Goal: Information Seeking & Learning: Learn about a topic

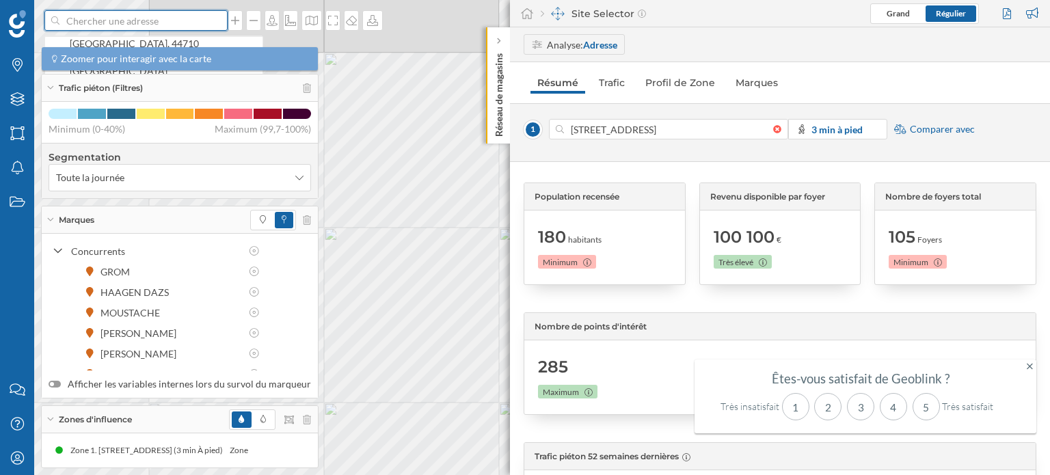
click at [113, 23] on input at bounding box center [135, 20] width 153 height 21
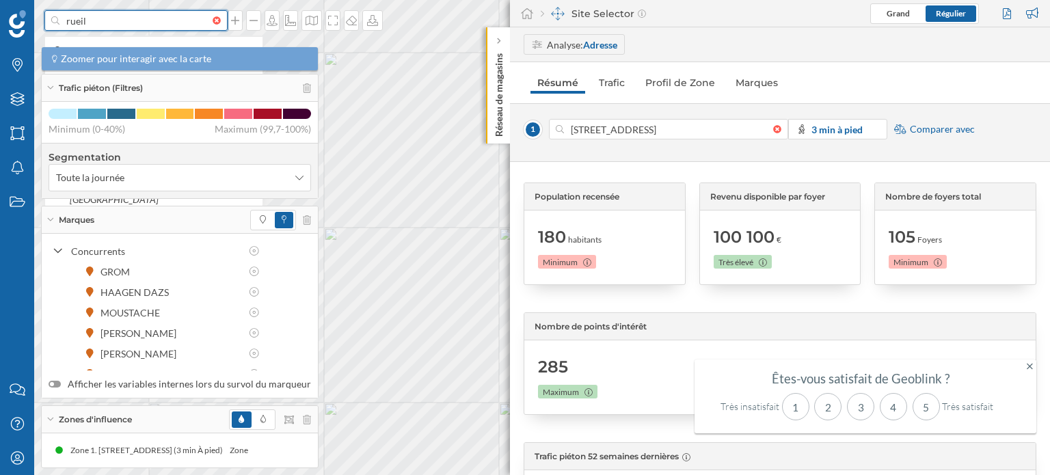
type input "rueil"
click at [113, 20] on input "rueil" at bounding box center [135, 20] width 153 height 21
click at [111, 42] on div "Rueil-Malmaison France" at bounding box center [153, 50] width 217 height 29
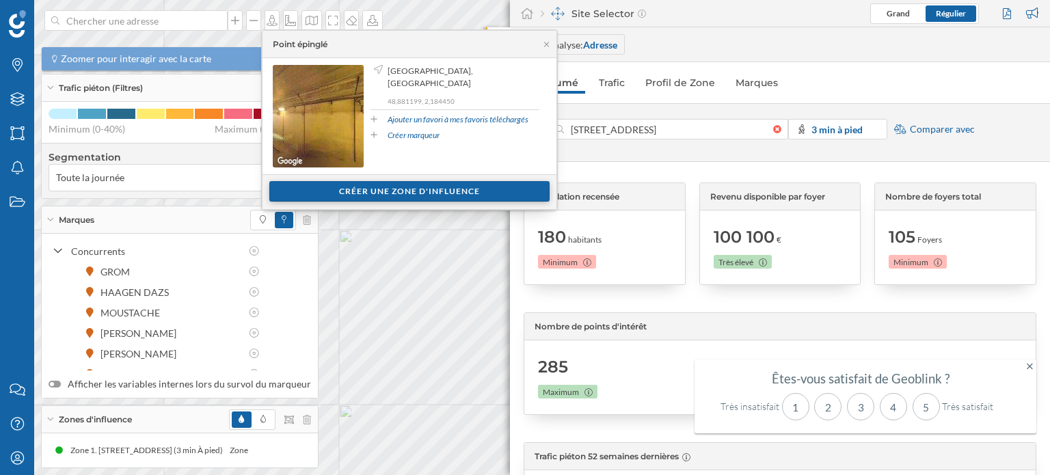
click at [399, 186] on div "Créer une zone d'influence" at bounding box center [409, 191] width 280 height 21
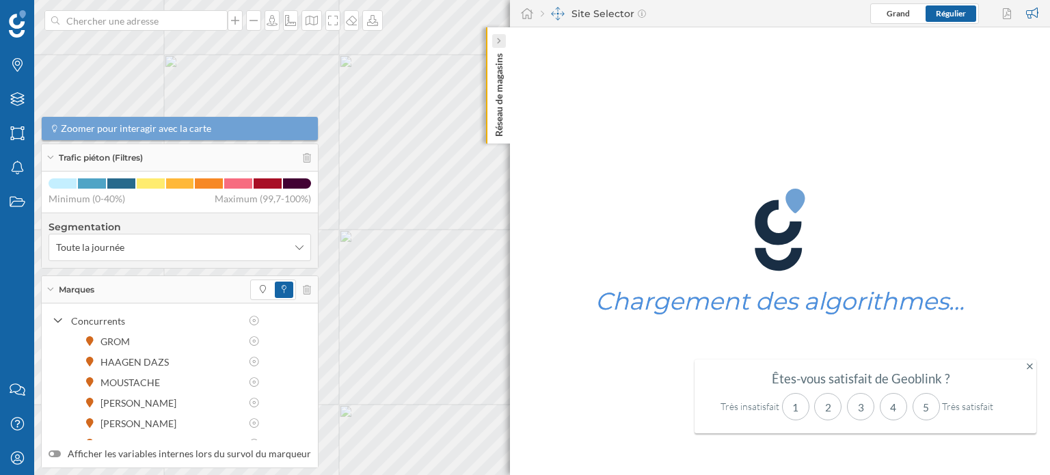
click at [494, 36] on div at bounding box center [499, 41] width 14 height 14
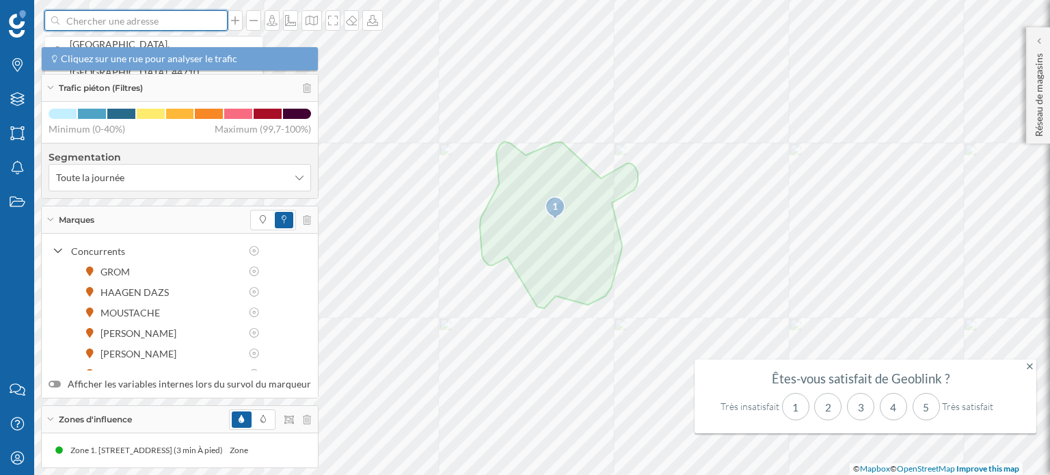
click at [82, 23] on input at bounding box center [135, 20] width 153 height 21
type input "1 place de l'eglise rueil"
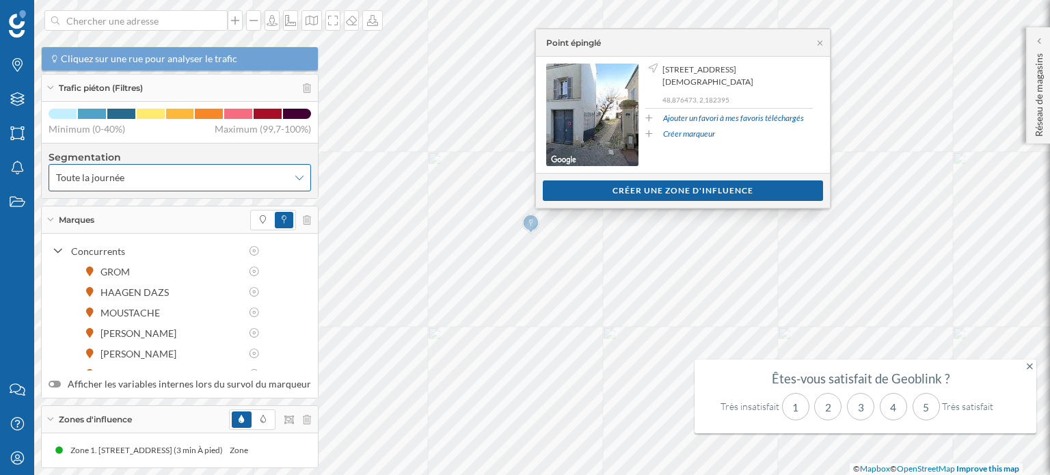
drag, startPoint x: 820, startPoint y: 41, endPoint x: 293, endPoint y: 183, distance: 546.5
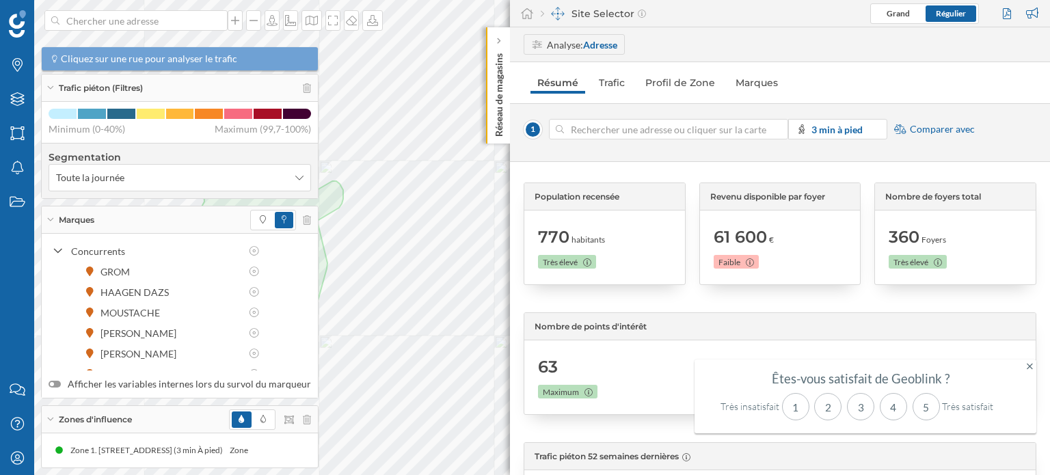
click at [776, 131] on div at bounding box center [780, 129] width 15 height 8
click at [773, 131] on input at bounding box center [668, 129] width 209 height 21
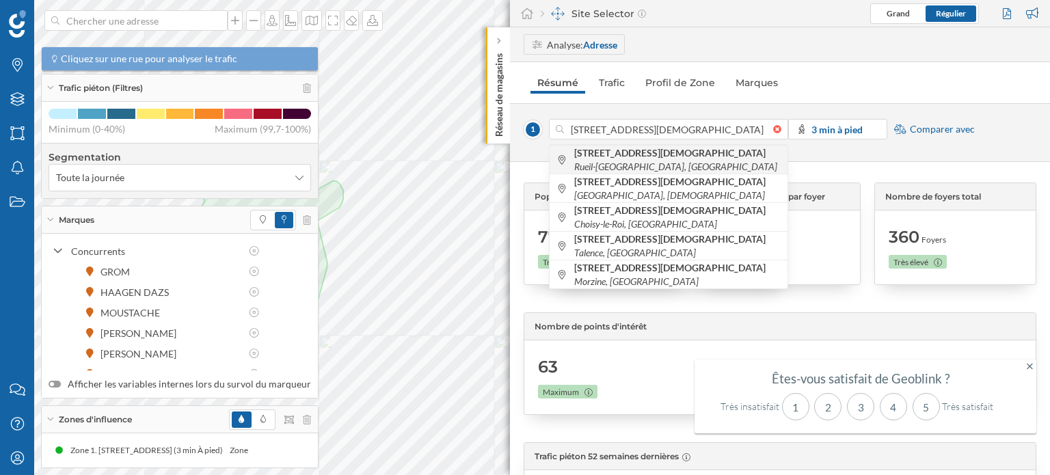
click at [674, 161] on icon "Rueil-[GEOGRAPHIC_DATA], [GEOGRAPHIC_DATA]" at bounding box center [675, 167] width 203 height 12
type input "1 Pl. [GEOGRAPHIC_DATA][DEMOGRAPHIC_DATA], [GEOGRAPHIC_DATA], [GEOGRAPHIC_DATA]"
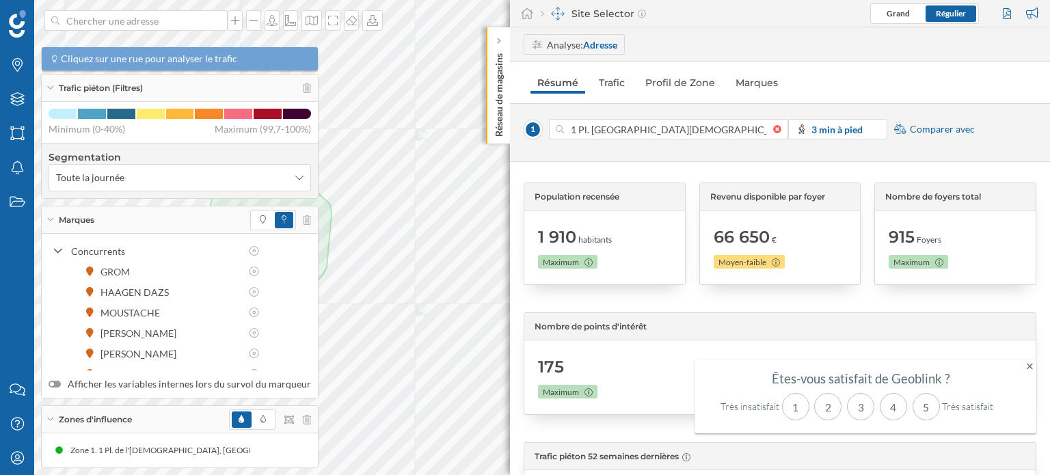
click at [1028, 365] on icon at bounding box center [1030, 366] width 6 height 6
click at [611, 83] on link "Trafic" at bounding box center [612, 83] width 40 height 22
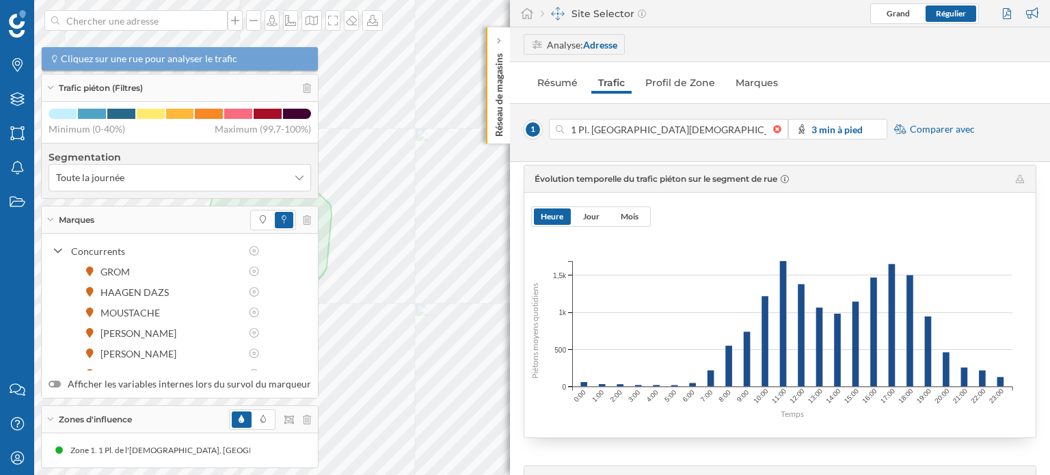
scroll to position [183, 0]
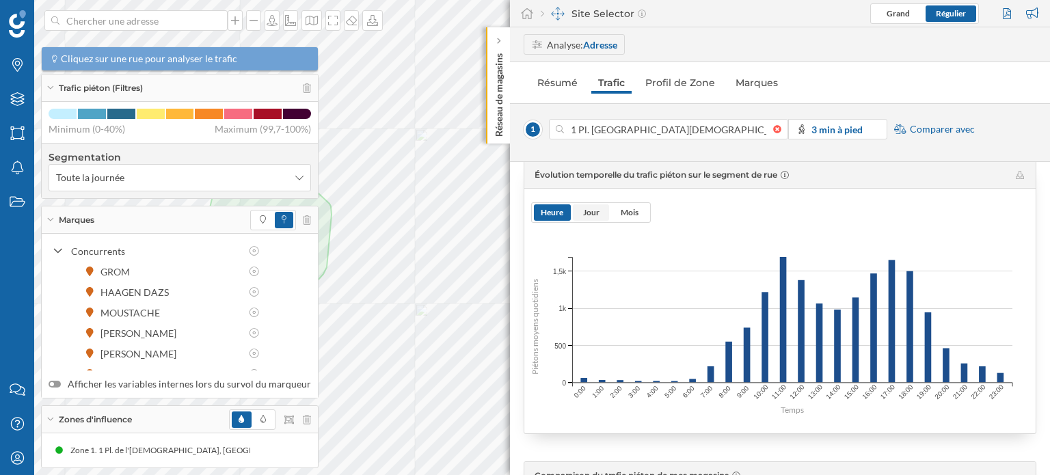
click at [599, 207] on span "Jour" at bounding box center [591, 212] width 37 height 16
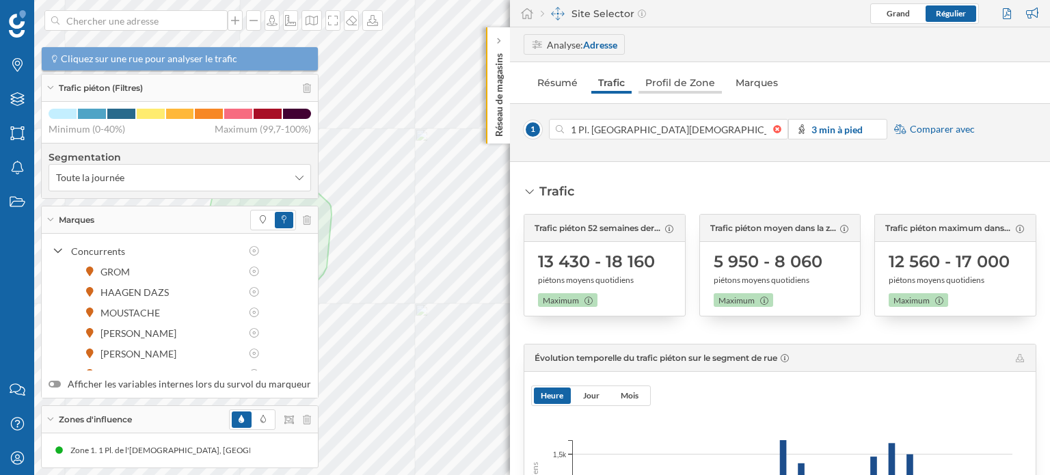
click at [669, 85] on link "Profil de Zone" at bounding box center [680, 83] width 83 height 22
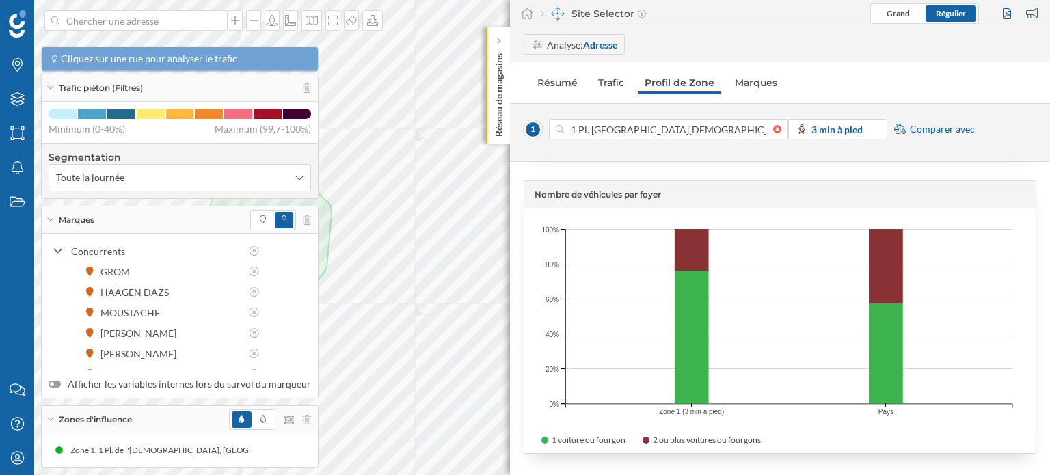
scroll to position [4006, 0]
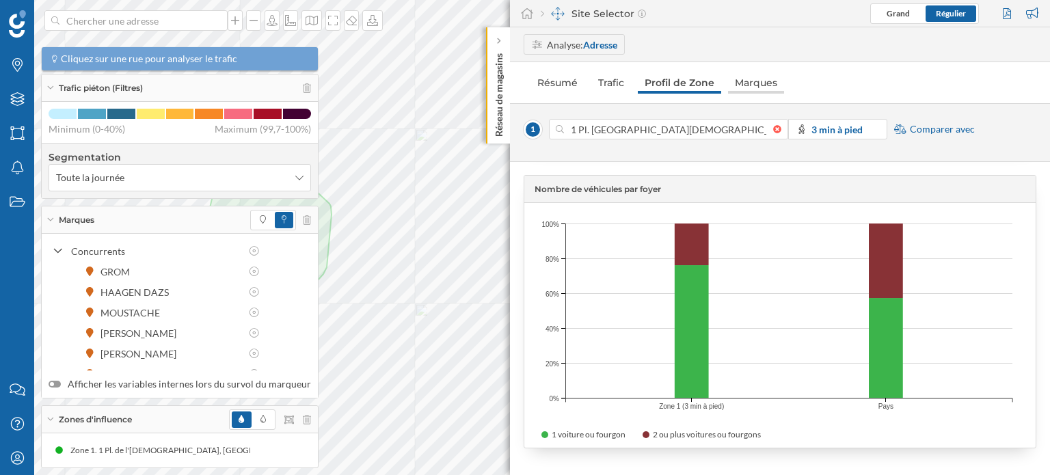
click at [755, 83] on link "Marques" at bounding box center [756, 83] width 56 height 22
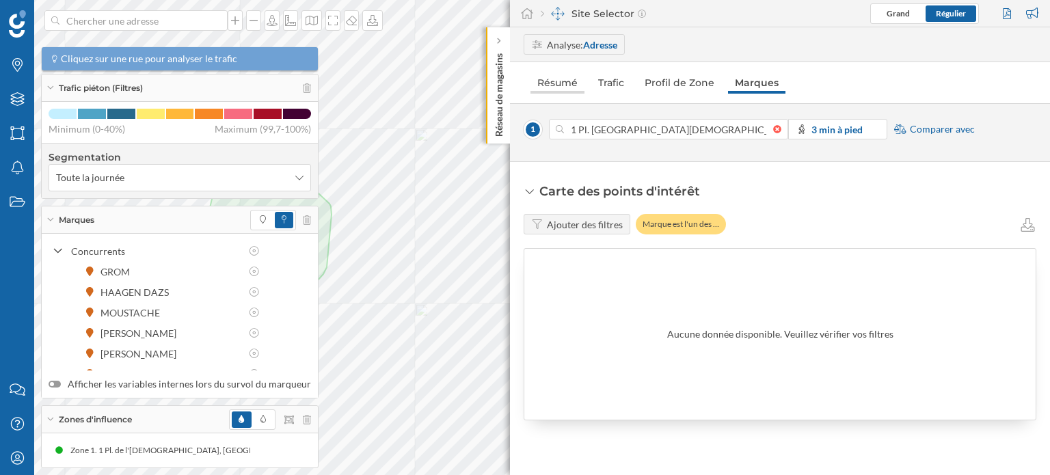
click at [552, 86] on link "Résumé" at bounding box center [558, 83] width 54 height 22
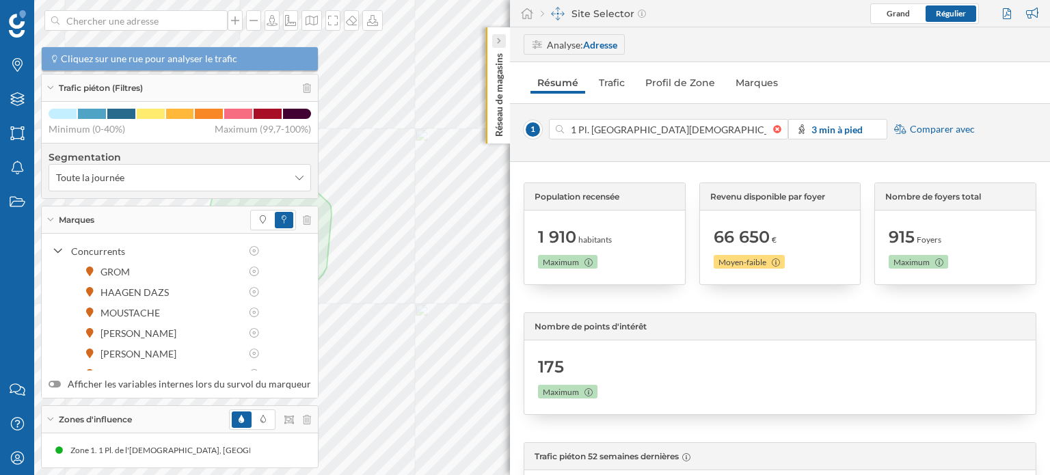
click at [497, 38] on icon at bounding box center [498, 41] width 4 height 7
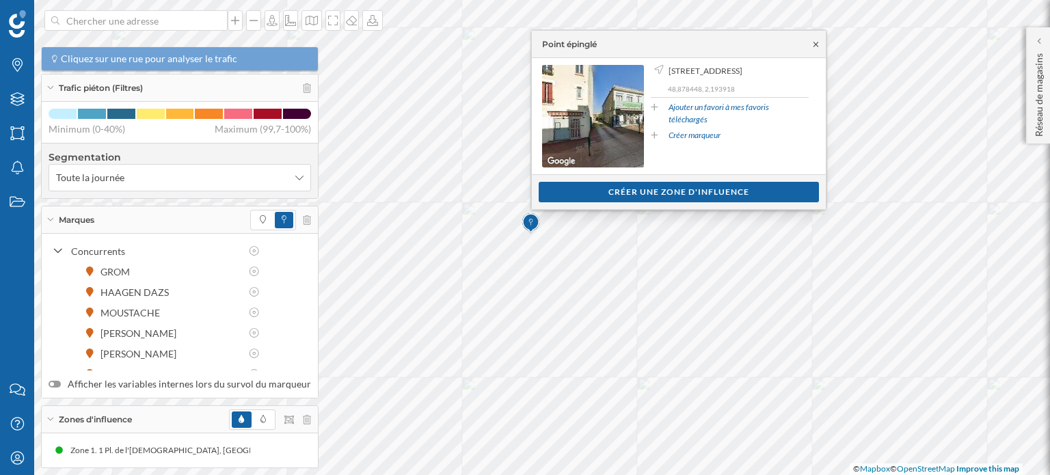
click at [815, 42] on icon at bounding box center [816, 44] width 10 height 8
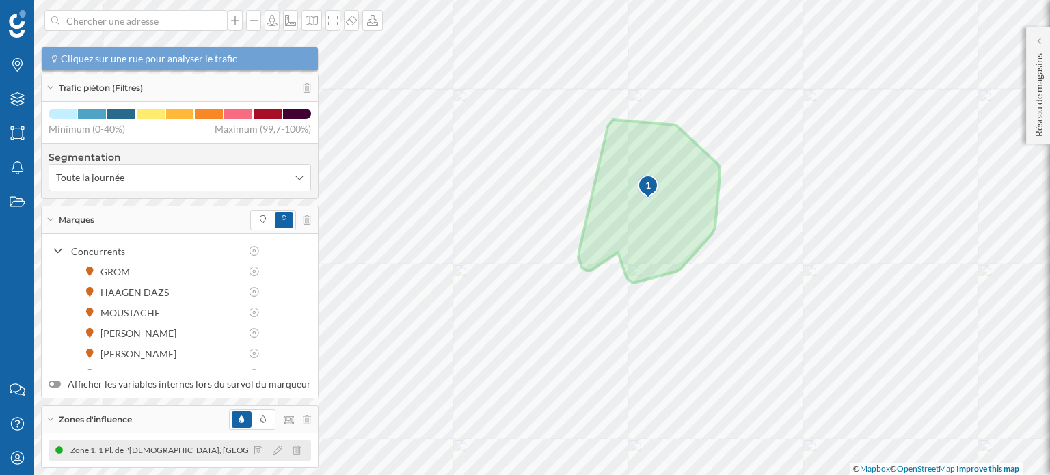
click at [120, 448] on div "Zone 1. 1 Pl. de l'[DEMOGRAPHIC_DATA], [GEOGRAPHIC_DATA], [GEOGRAPHIC_DATA] (3 …" at bounding box center [258, 451] width 379 height 14
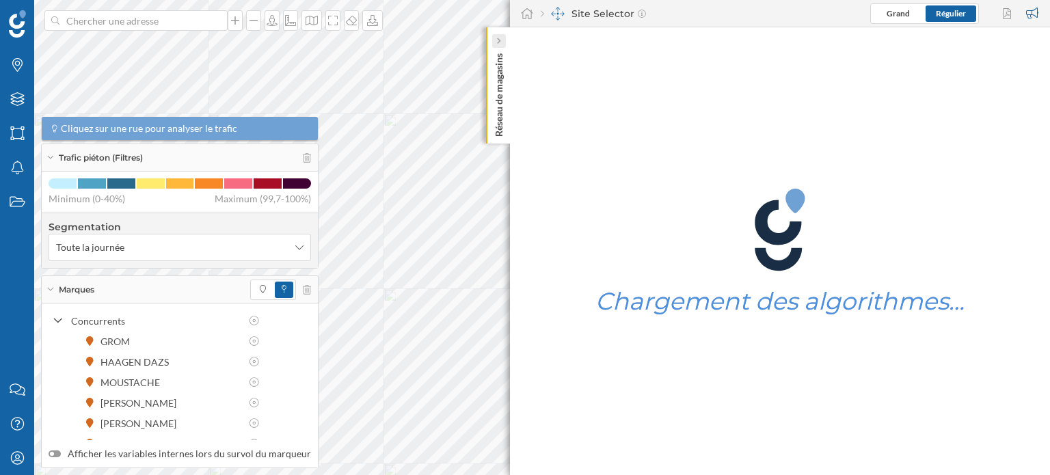
click at [496, 44] on icon at bounding box center [498, 41] width 4 height 7
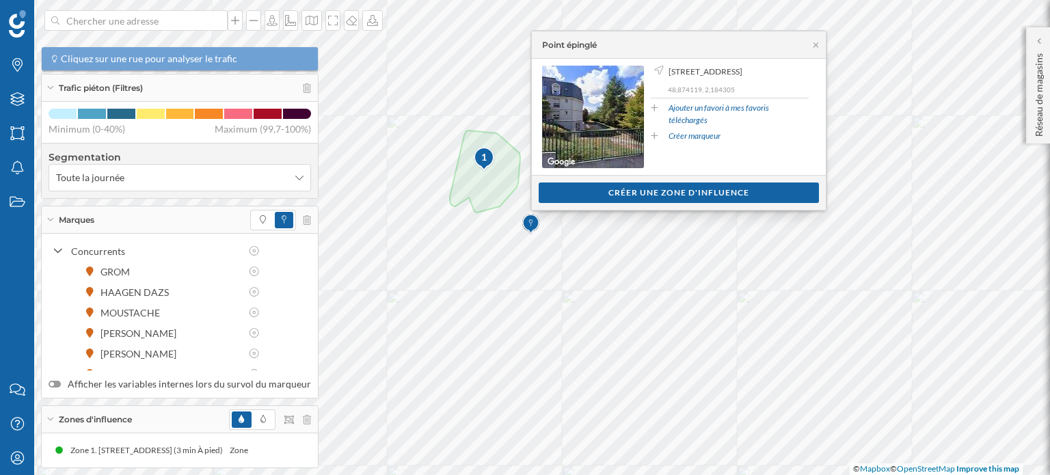
click at [815, 40] on div "Point épinglé" at bounding box center [679, 44] width 294 height 27
click at [814, 42] on icon at bounding box center [816, 45] width 10 height 8
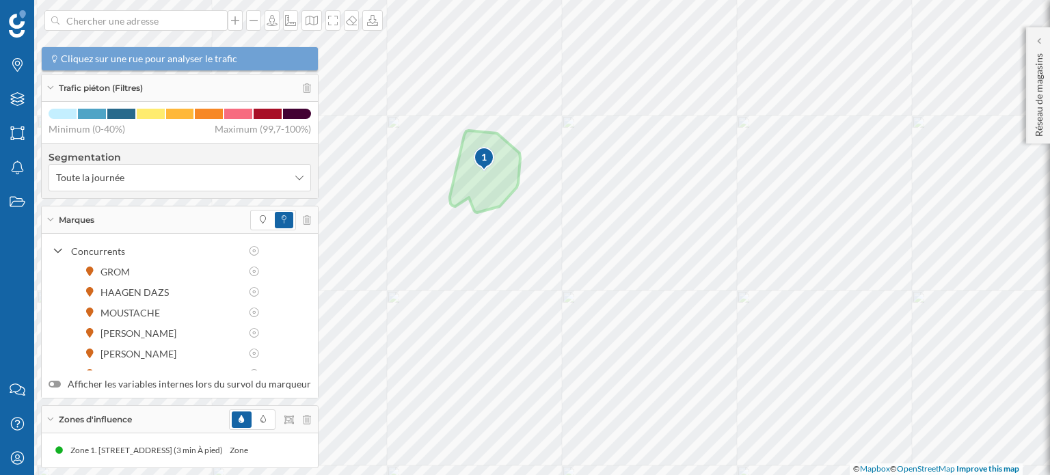
click at [483, 161] on div "1" at bounding box center [484, 157] width 23 height 14
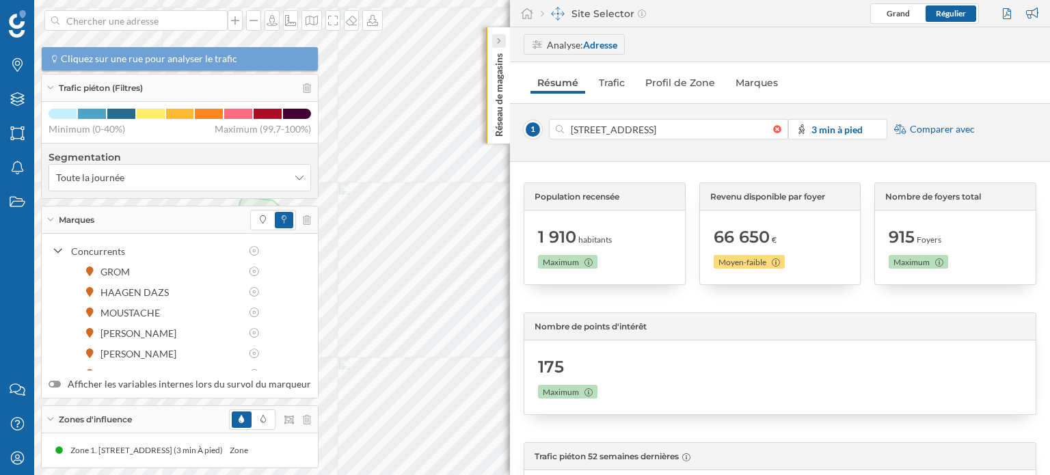
click at [497, 43] on icon at bounding box center [498, 41] width 3 height 6
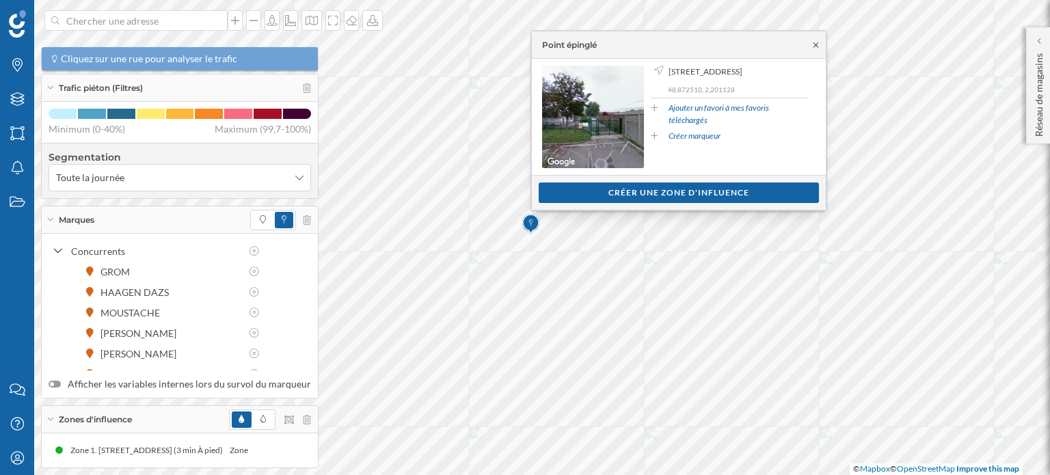
click at [815, 48] on icon at bounding box center [816, 45] width 10 height 8
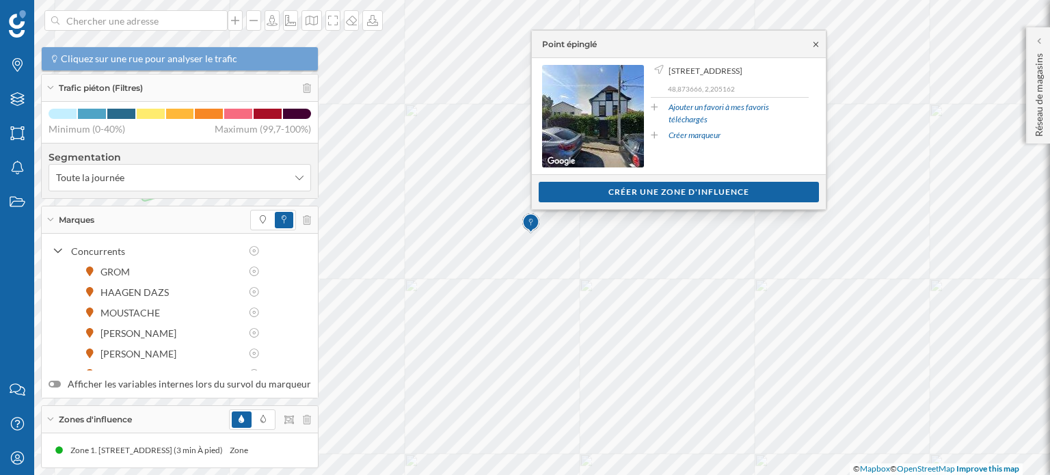
click at [815, 44] on icon at bounding box center [816, 44] width 5 height 5
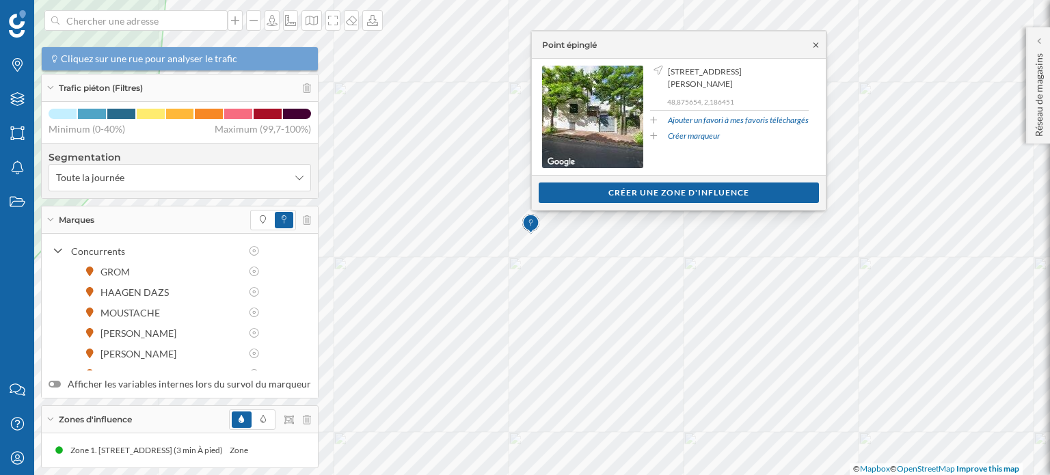
click at [814, 43] on icon at bounding box center [816, 45] width 10 height 8
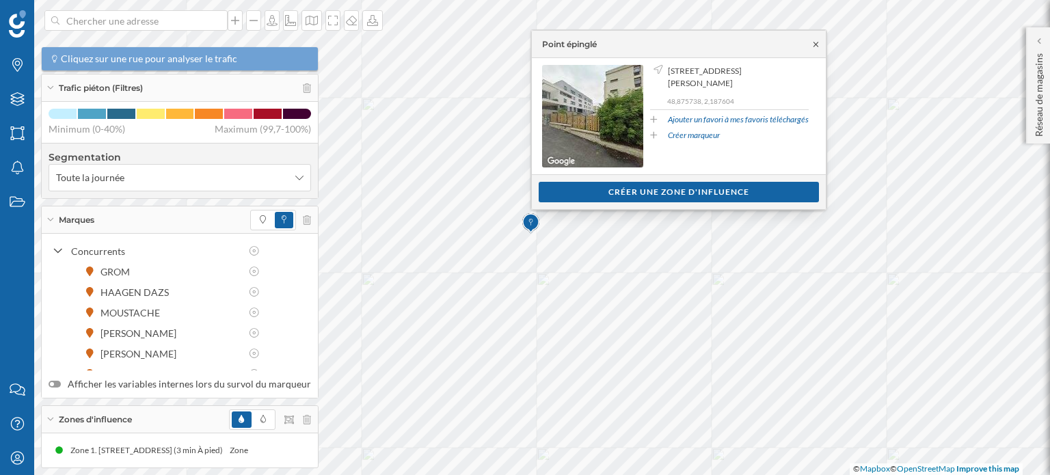
click at [815, 42] on icon at bounding box center [816, 44] width 10 height 8
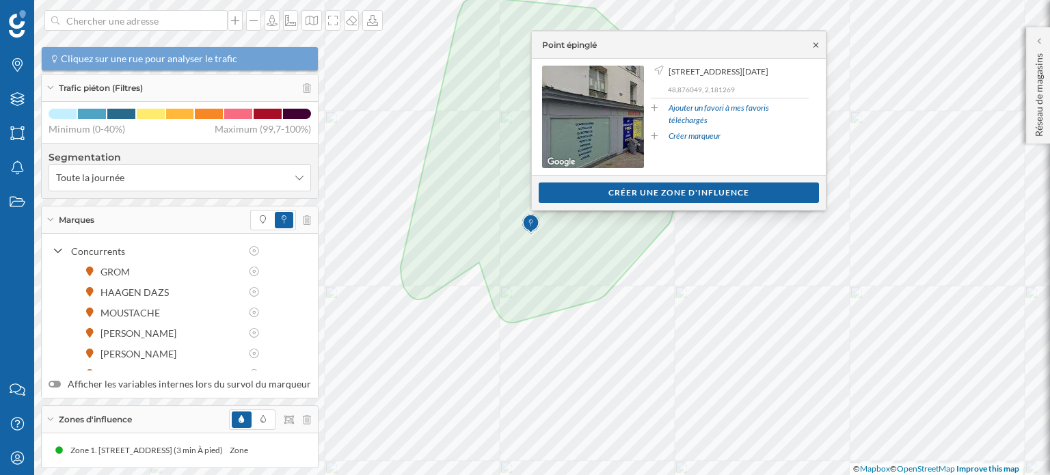
click at [815, 41] on icon at bounding box center [816, 45] width 10 height 8
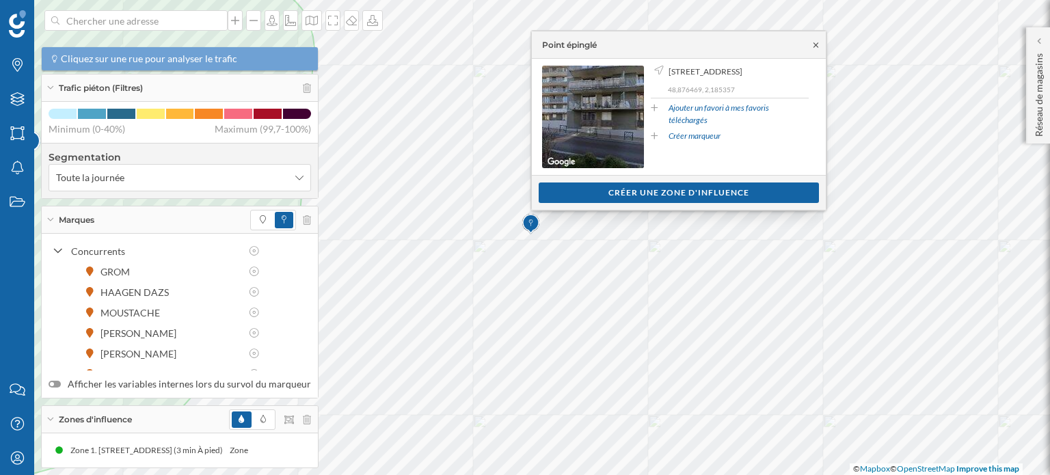
click at [812, 41] on icon at bounding box center [816, 45] width 10 height 8
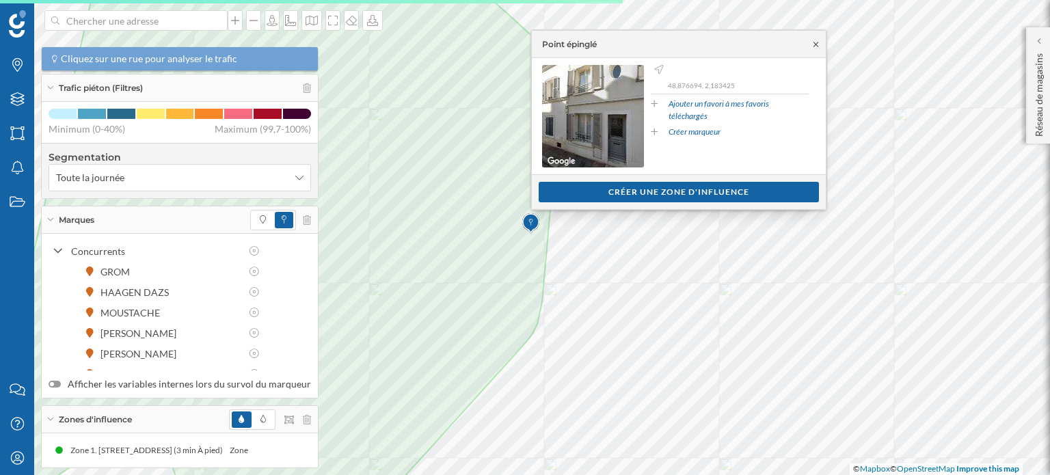
click at [816, 40] on icon at bounding box center [816, 44] width 10 height 8
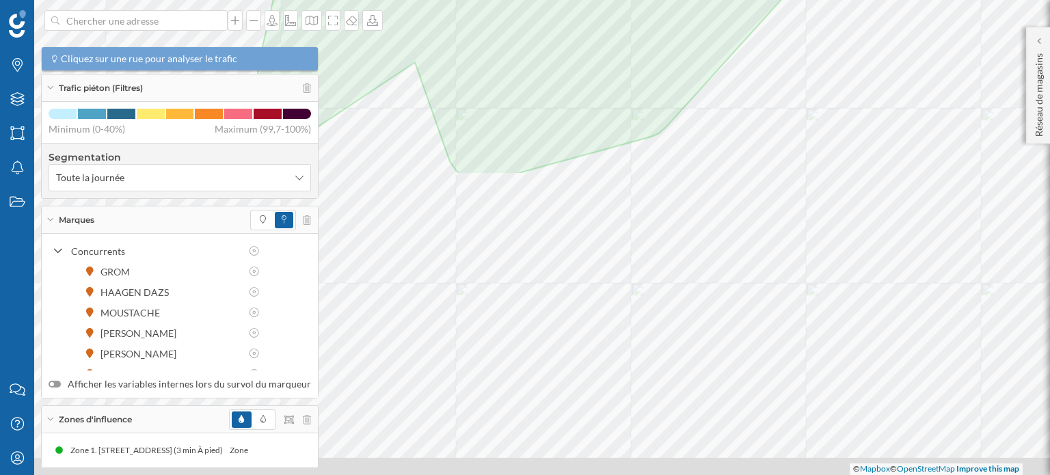
click at [891, 0] on html "Marques Filtres Zones Notifications Travail Nous contacter Centre d'aide Mon pr…" at bounding box center [525, 237] width 1050 height 475
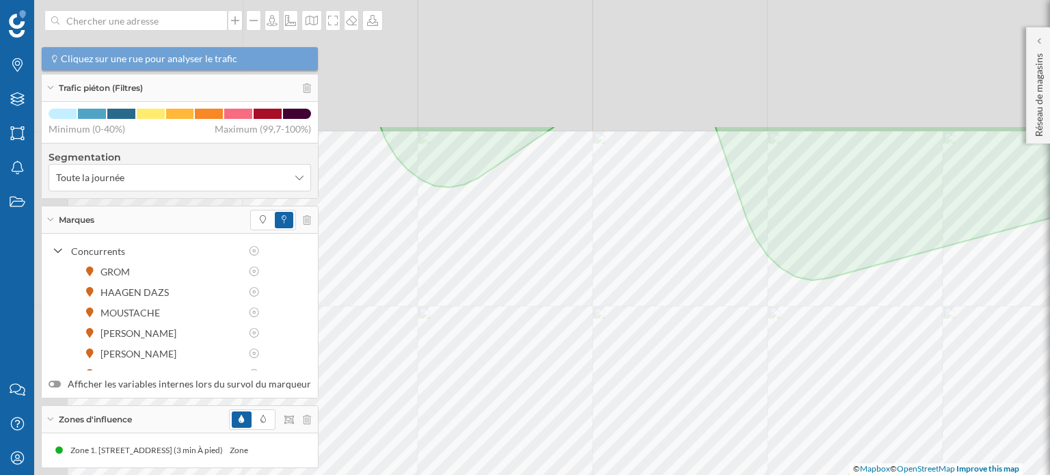
click at [933, 474] on html "Marques Filtres Zones Notifications Travail Nous contacter Centre d'aide Mon pr…" at bounding box center [525, 237] width 1050 height 475
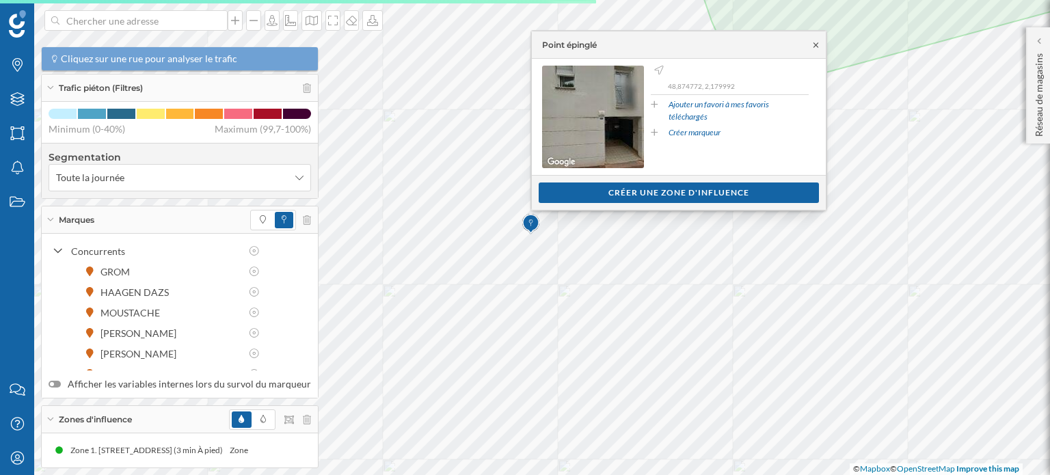
click at [815, 44] on icon at bounding box center [816, 44] width 5 height 5
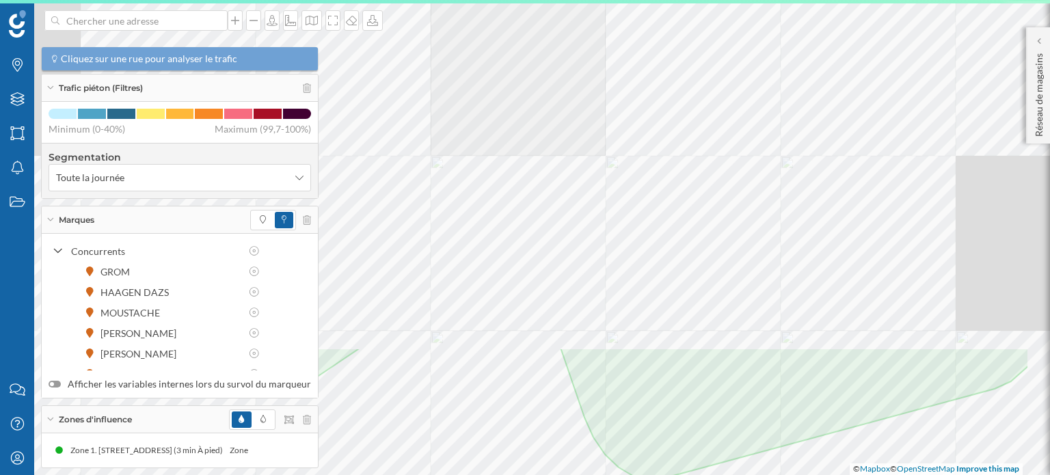
click at [525, 474] on html "Marques Filtres Zones Notifications Travail Nous contacter Centre d'aide Mon pr…" at bounding box center [525, 237] width 1050 height 475
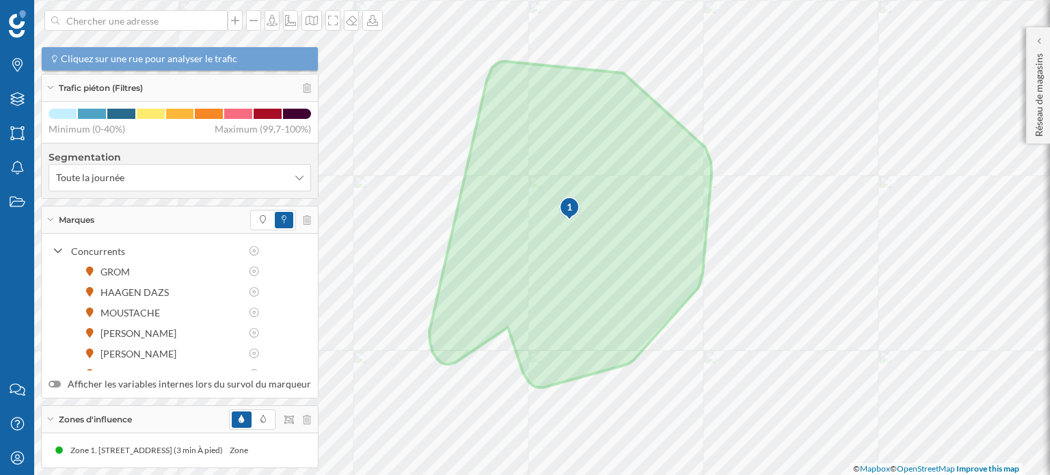
click at [565, 209] on div "1" at bounding box center [570, 207] width 23 height 14
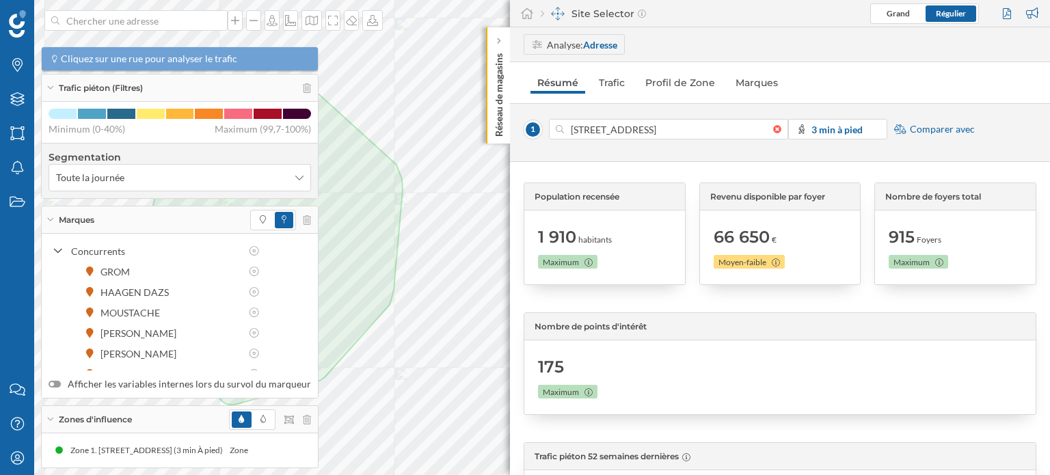
click at [937, 128] on span "Comparer avec" at bounding box center [942, 129] width 65 height 14
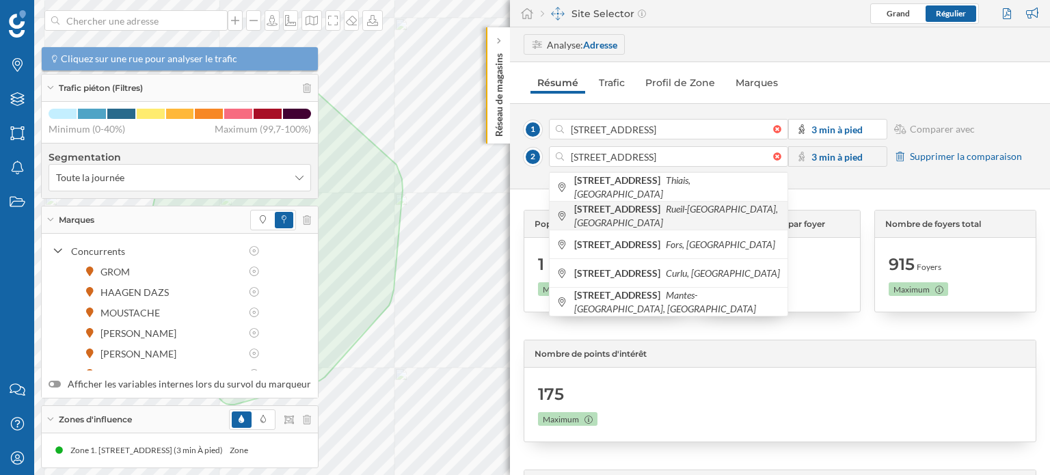
click at [598, 215] on b "[STREET_ADDRESS]" at bounding box center [619, 209] width 90 height 12
type input "[STREET_ADDRESS]"
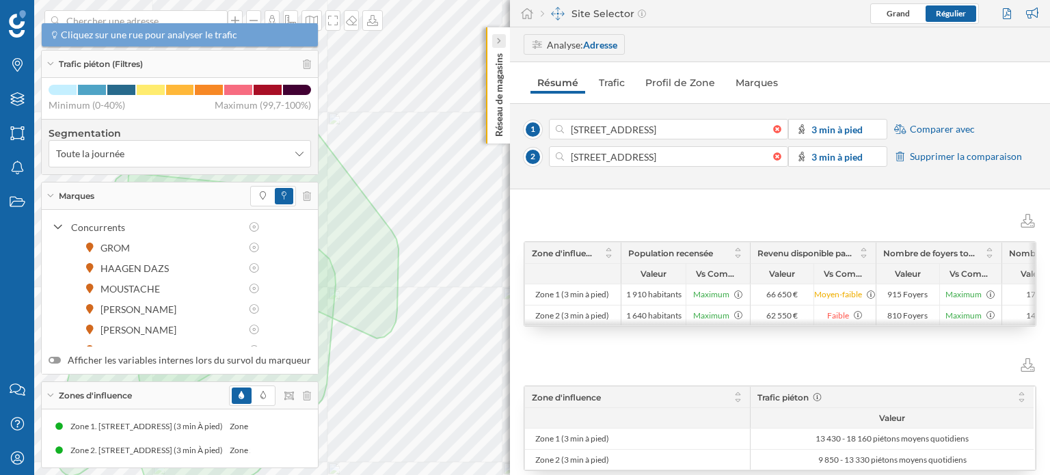
click at [496, 40] on icon at bounding box center [498, 41] width 4 height 7
